Goal: Task Accomplishment & Management: Use online tool/utility

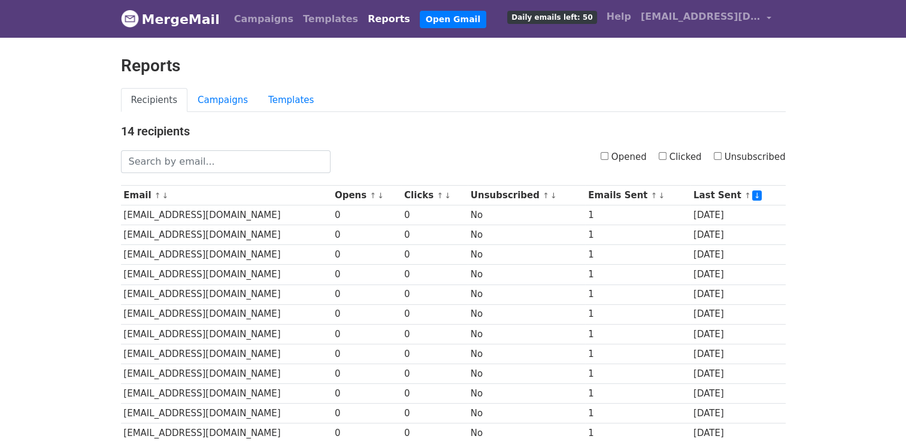
click at [604, 160] on input "Opened" at bounding box center [605, 156] width 8 height 8
checkbox input "true"
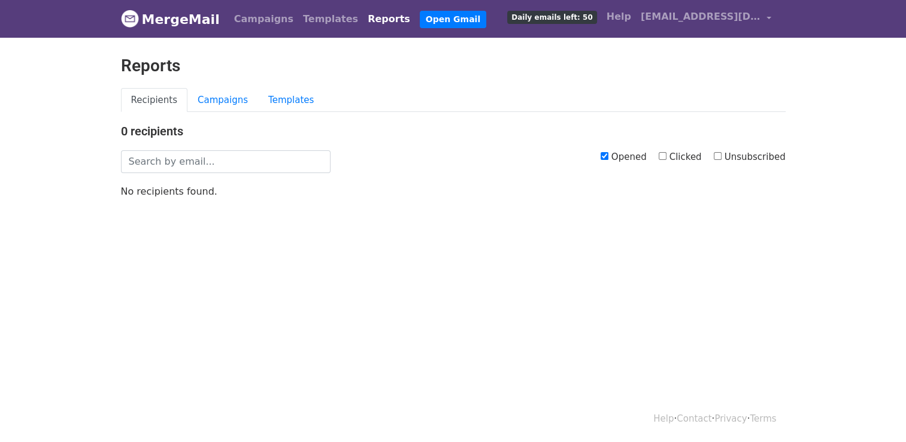
click at [601, 160] on input "Opened" at bounding box center [605, 156] width 8 height 8
checkbox input "false"
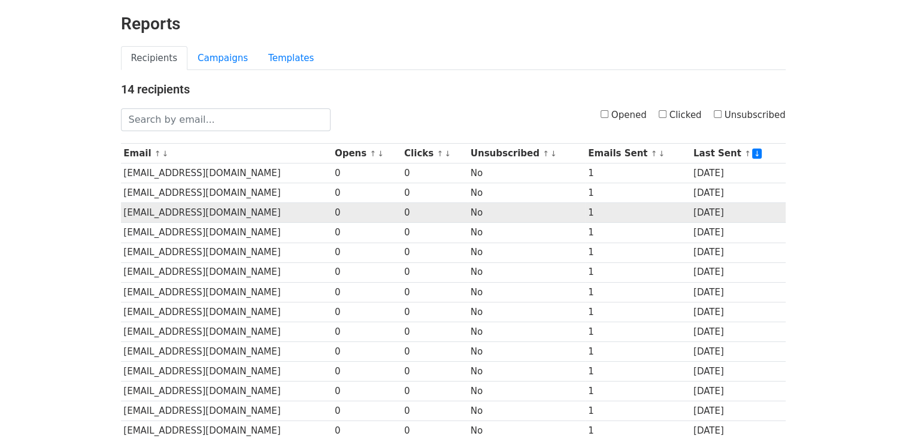
scroll to position [43, 0]
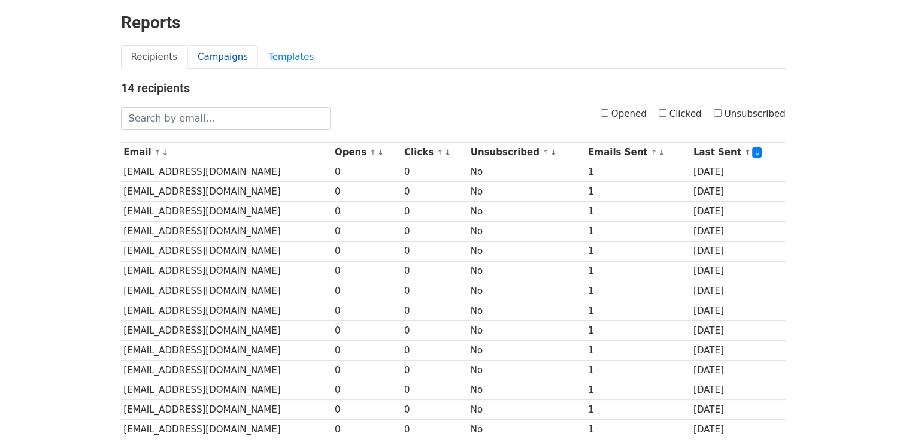
click at [235, 55] on link "Campaigns" at bounding box center [222, 57] width 71 height 25
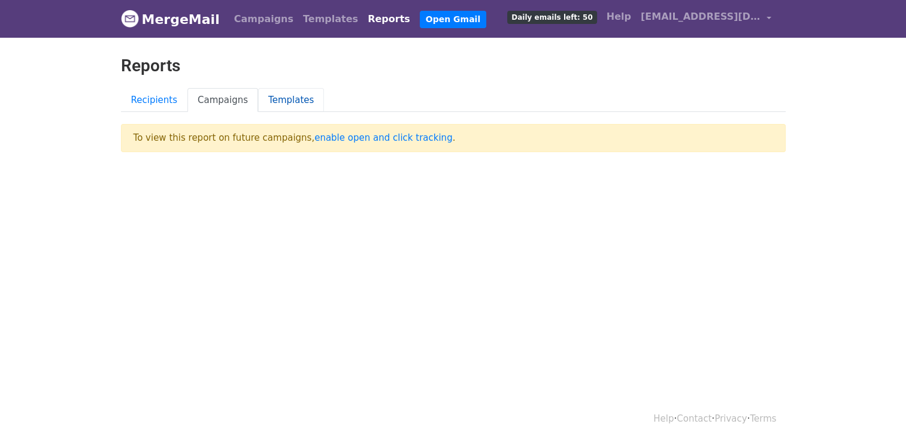
click at [283, 97] on link "Templates" at bounding box center [291, 100] width 66 height 25
click at [148, 104] on link "Recipients" at bounding box center [154, 100] width 67 height 25
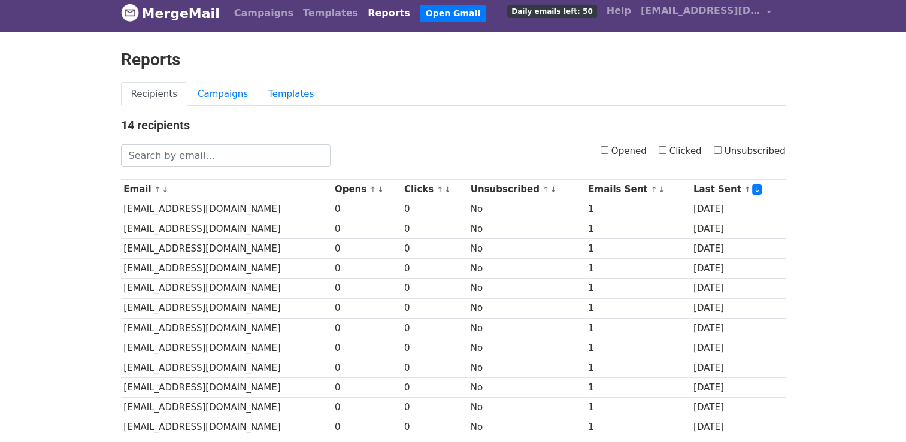
scroll to position [5, 0]
